Goal: Find specific fact

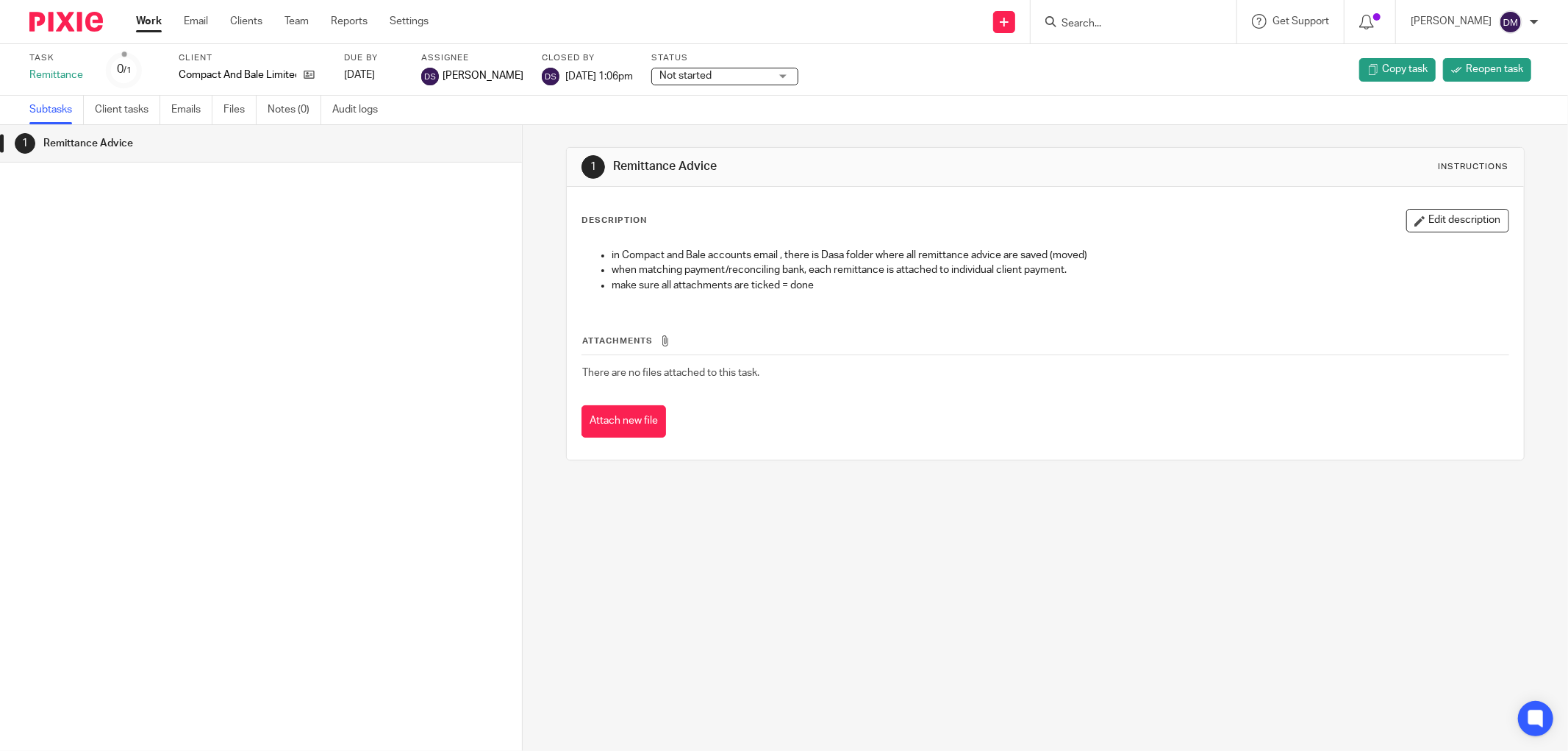
click at [1164, 31] on div at bounding box center [1133, 21] width 206 height 43
click at [1151, 25] on input "Search" at bounding box center [1126, 24] width 132 height 14
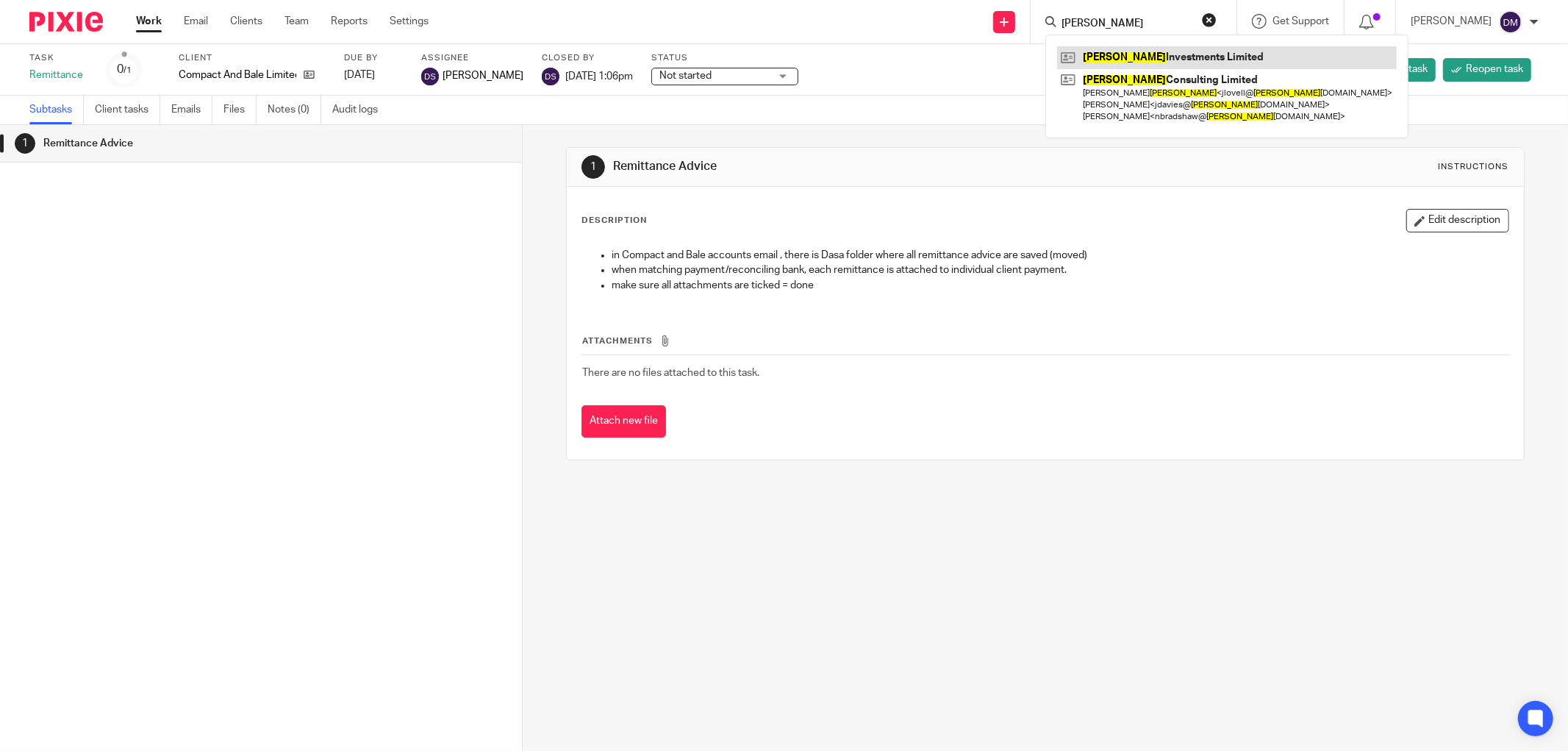
type input "lovell"
click at [1202, 64] on link at bounding box center [1227, 57] width 340 height 22
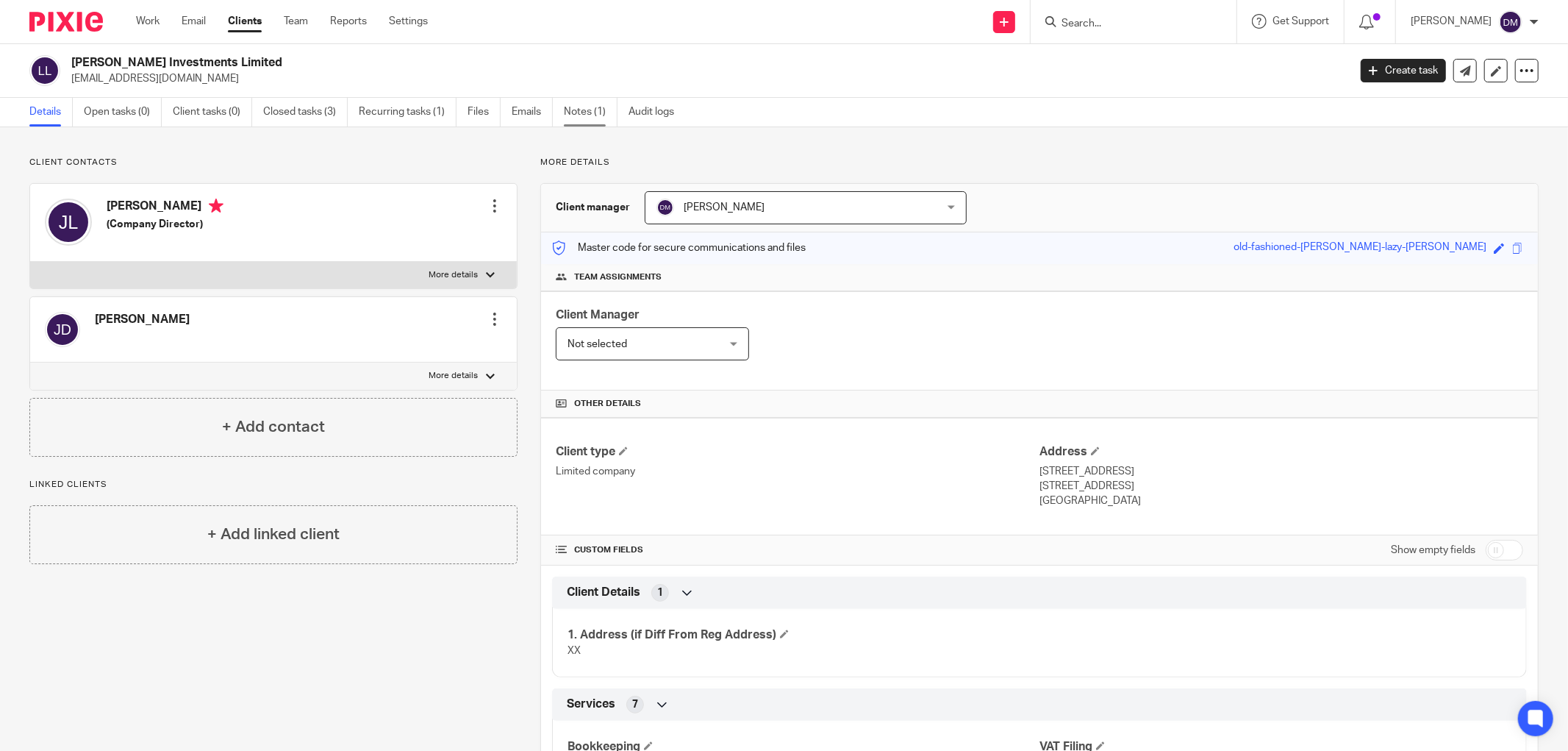
click at [589, 115] on link "Notes (1)" at bounding box center [590, 112] width 54 height 29
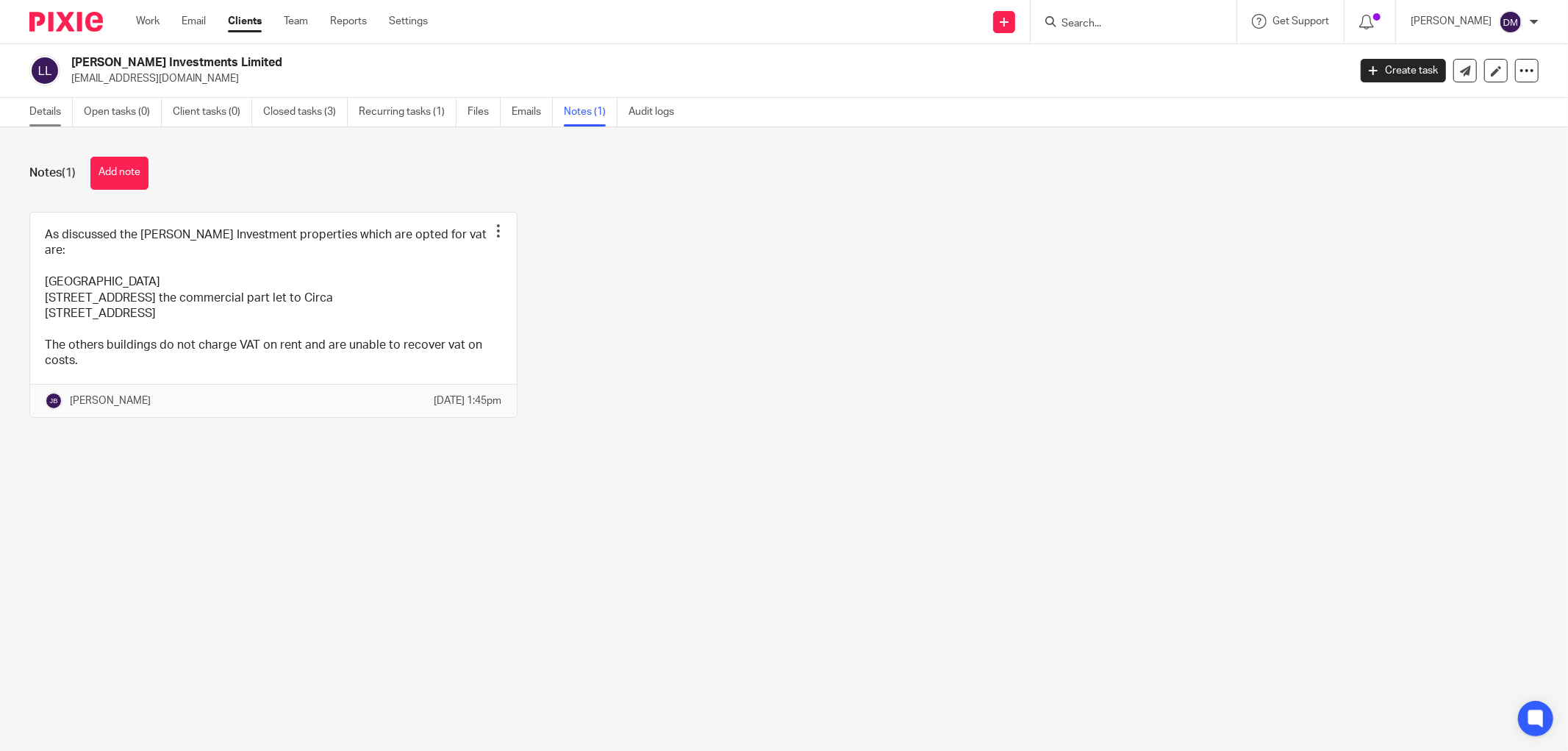
click at [39, 103] on link "Details" at bounding box center [51, 112] width 43 height 29
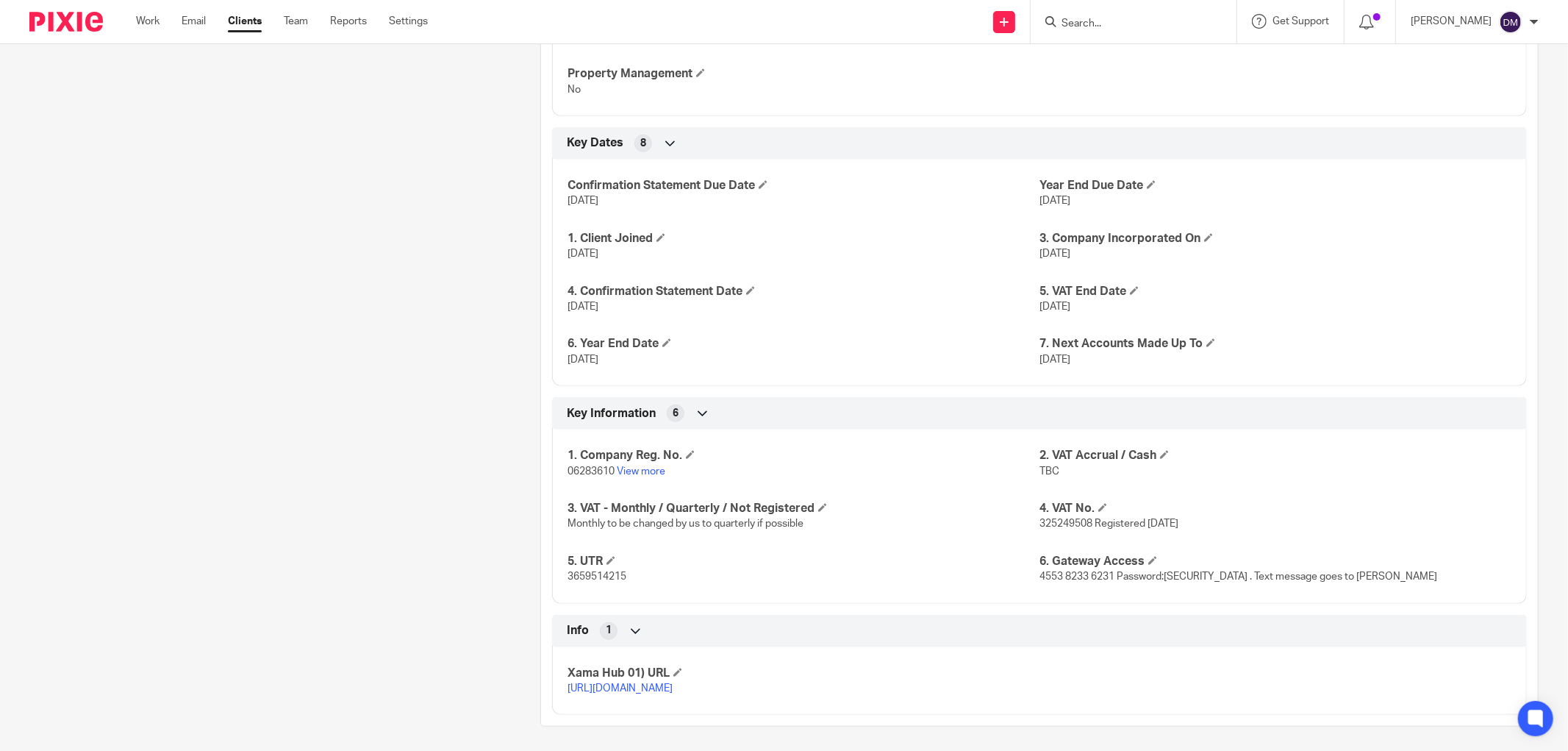
scroll to position [839, 0]
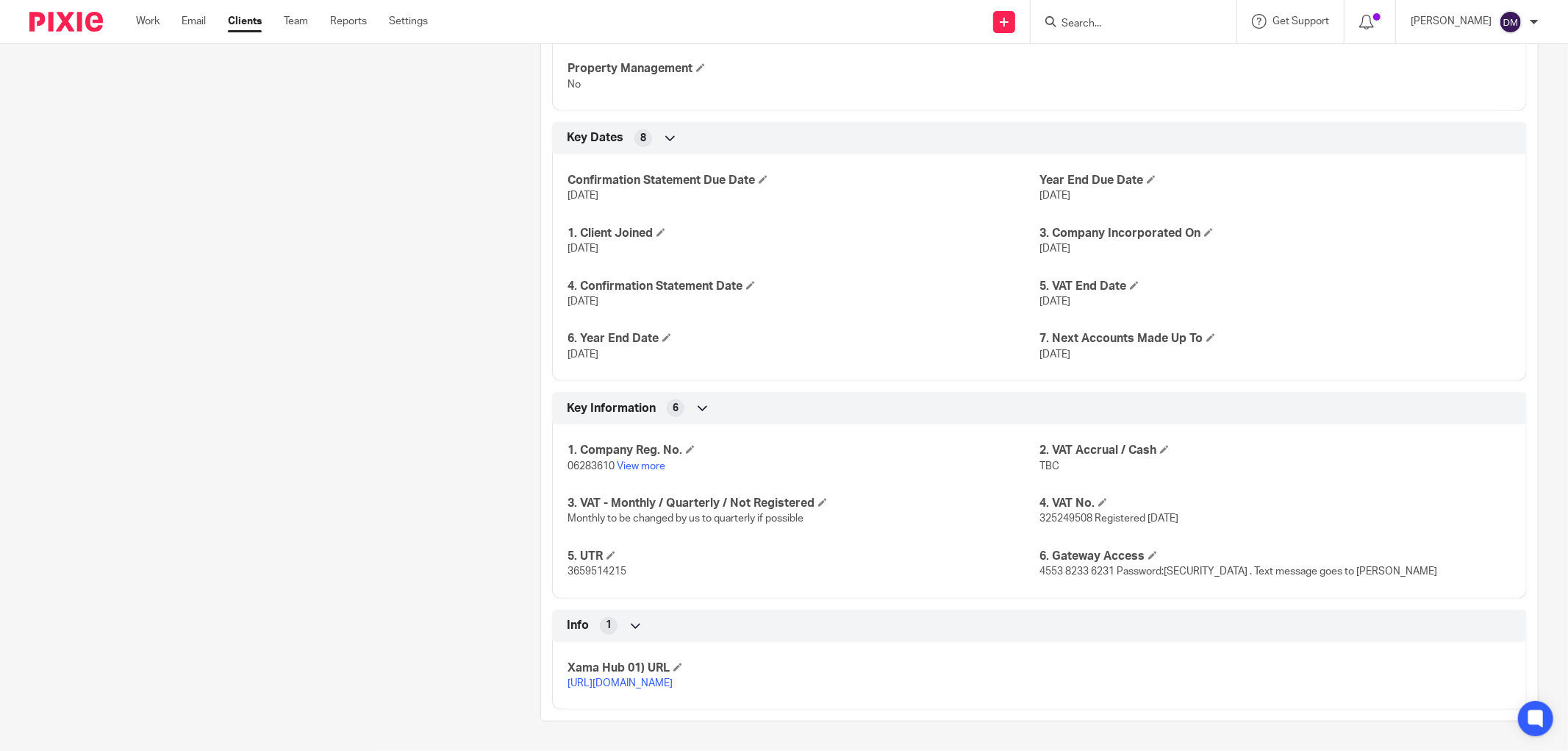
click at [1217, 582] on div "1. Company Reg. No. 06283610 View more 2. VAT Accrual / Cash TBC 3. VAT - Month…" at bounding box center [1040, 506] width 975 height 185
click at [1115, 566] on span "4553 8233 6231 Password:[SECURITY_DATA] . Text message goes to [PERSON_NAME]" at bounding box center [1238, 571] width 398 height 11
click at [1040, 570] on span "4553 8233 6231 Password:[SECURITY_DATA] . Text message goes to [PERSON_NAME]" at bounding box center [1238, 571] width 398 height 11
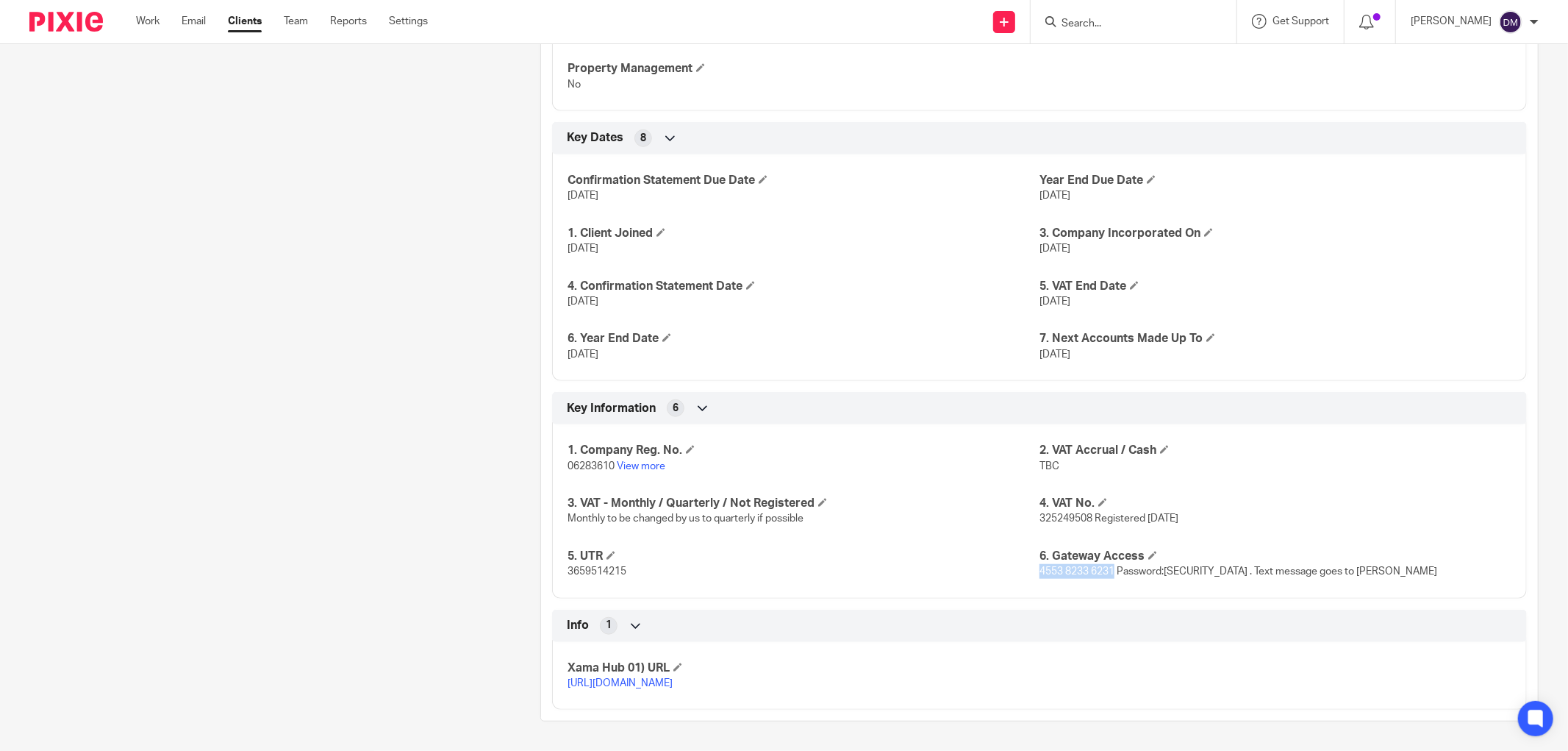
drag, startPoint x: 1031, startPoint y: 570, endPoint x: 1108, endPoint y: 577, distance: 77.3
click at [1108, 577] on p "4553 8233 6231 Password:[SECURITY_DATA] . Text message goes to [PERSON_NAME]" at bounding box center [1276, 571] width 472 height 14
copy span "4553 8233 6231"
